Goal: Entertainment & Leisure: Consume media (video, audio)

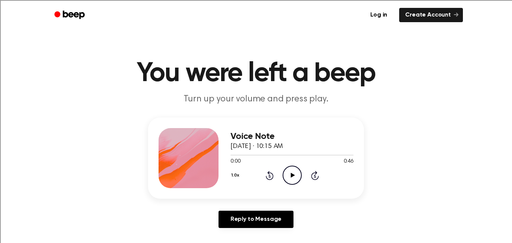
click at [299, 170] on icon "Play Audio" at bounding box center [292, 174] width 19 height 19
click at [297, 167] on icon "Play Audio" at bounding box center [292, 174] width 19 height 19
click at [291, 177] on icon at bounding box center [292, 175] width 3 height 5
click at [287, 177] on icon "Play Audio" at bounding box center [292, 174] width 19 height 19
click at [314, 175] on icon "Skip 5 seconds" at bounding box center [315, 175] width 8 height 10
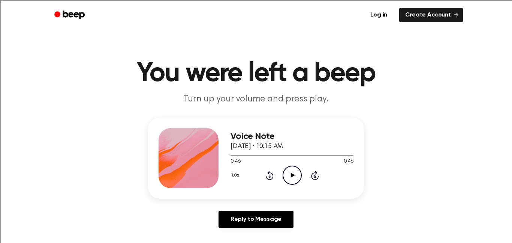
click at [272, 178] on icon at bounding box center [270, 175] width 8 height 9
click at [270, 176] on icon at bounding box center [270, 175] width 2 height 3
click at [270, 176] on icon "Rewind 5 seconds" at bounding box center [270, 175] width 8 height 10
click at [270, 176] on icon at bounding box center [270, 175] width 2 height 3
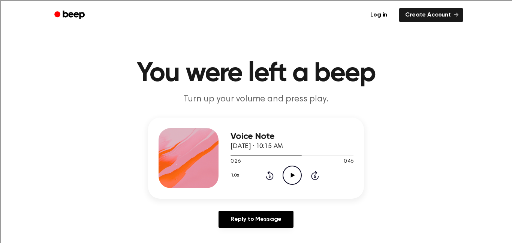
click at [268, 176] on icon "Rewind 5 seconds" at bounding box center [270, 175] width 8 height 10
click at [268, 177] on icon "Rewind 5 seconds" at bounding box center [270, 175] width 8 height 10
click at [270, 176] on icon at bounding box center [270, 175] width 2 height 3
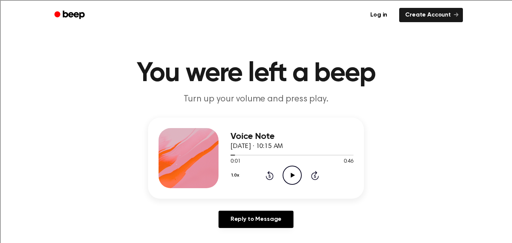
click at [270, 176] on icon at bounding box center [270, 175] width 2 height 3
click at [425, 113] on main "You were left a beep Turn up your volume and press play. Voice Note September 2…" at bounding box center [256, 231] width 512 height 462
click at [447, 16] on link "Create Account" at bounding box center [431, 15] width 64 height 14
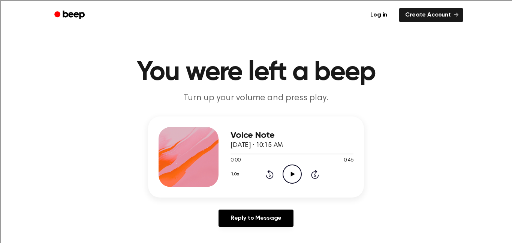
scroll to position [3, 0]
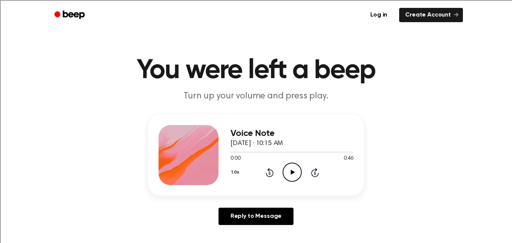
click at [294, 180] on icon "Play Audio" at bounding box center [292, 171] width 19 height 19
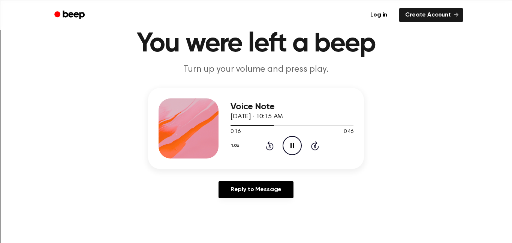
scroll to position [0, 0]
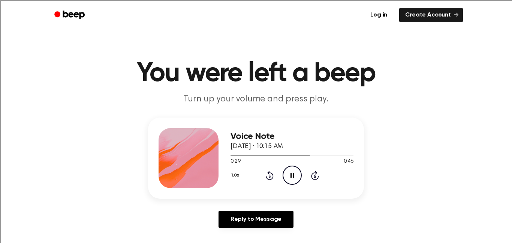
click at [270, 175] on icon at bounding box center [270, 175] width 2 height 3
click at [267, 177] on icon at bounding box center [270, 175] width 8 height 9
click at [266, 177] on icon at bounding box center [270, 175] width 8 height 9
click at [267, 177] on icon at bounding box center [270, 175] width 8 height 9
click at [270, 176] on icon at bounding box center [270, 175] width 2 height 3
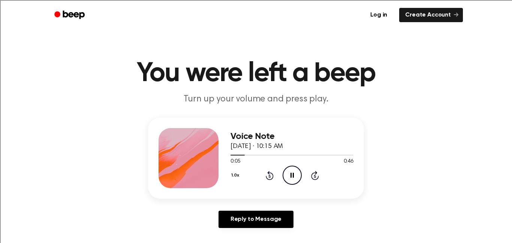
click at [270, 176] on icon at bounding box center [270, 175] width 2 height 3
